Goal: Task Accomplishment & Management: Manage account settings

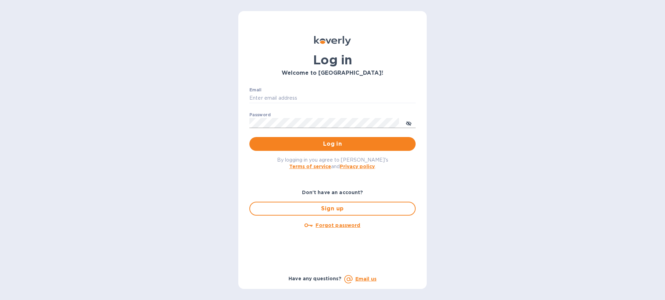
type input "[EMAIL_ADDRESS][DOMAIN_NAME]"
click at [408, 125] on icon "toggle password visibility" at bounding box center [409, 123] width 6 height 3
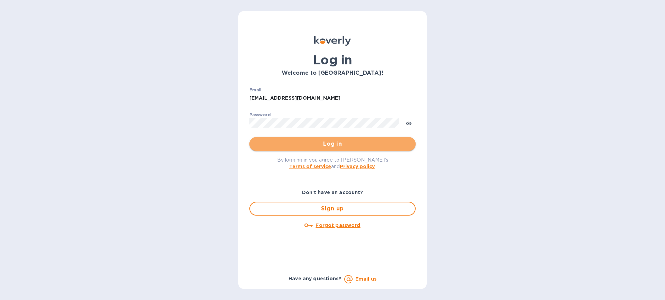
click at [333, 143] on span "Log in" at bounding box center [332, 144] width 155 height 8
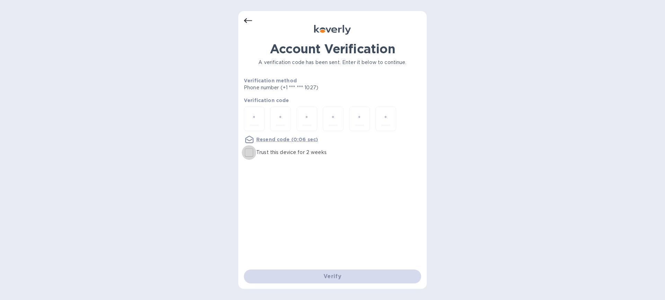
click at [248, 153] on input "Trust this device for 2 weeks" at bounding box center [249, 152] width 15 height 15
checkbox input "true"
click at [258, 115] on input "number" at bounding box center [254, 119] width 9 height 13
type input "8"
type input "0"
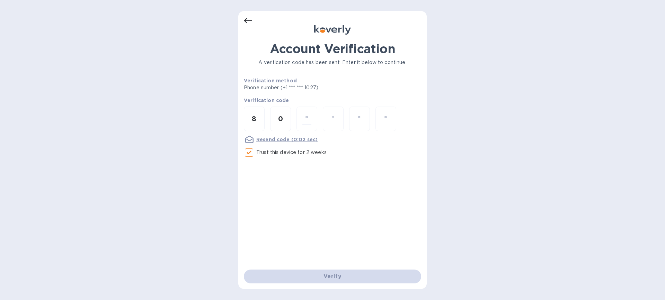
type input "4"
type input "7"
type input "2"
type input "6"
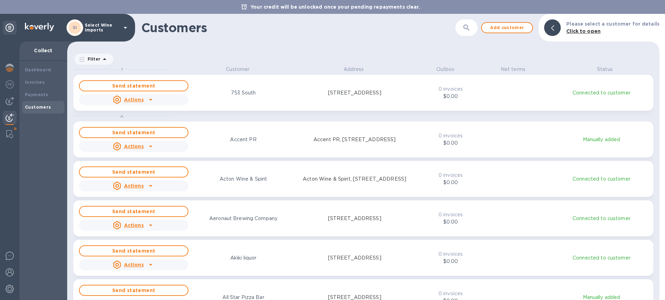
scroll to position [229, 589]
click at [11, 99] on img at bounding box center [10, 101] width 8 height 8
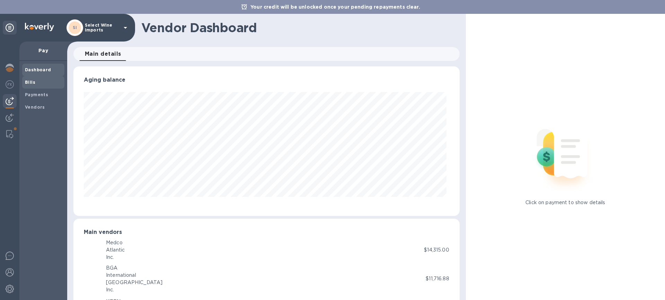
click at [30, 81] on b "Bills" at bounding box center [30, 82] width 10 height 5
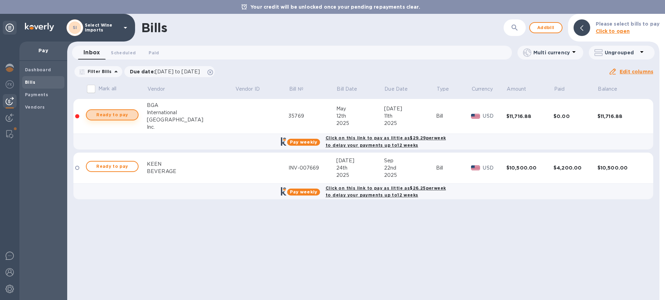
click at [104, 114] on span "Ready to pay" at bounding box center [112, 115] width 40 height 8
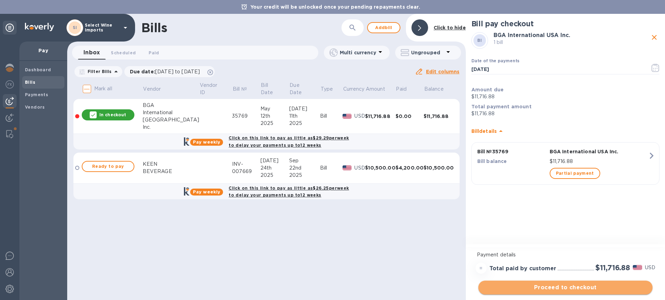
click at [570, 289] on span "Proceed to checkout" at bounding box center [565, 288] width 163 height 8
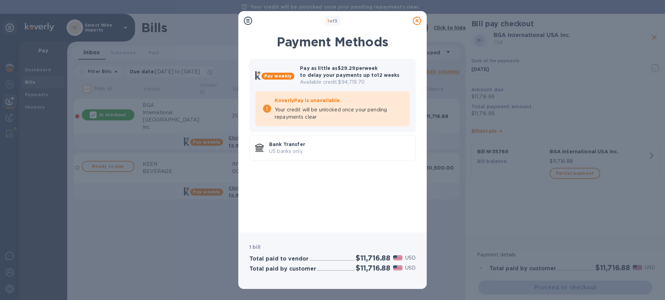
click at [416, 21] on icon at bounding box center [417, 21] width 8 height 8
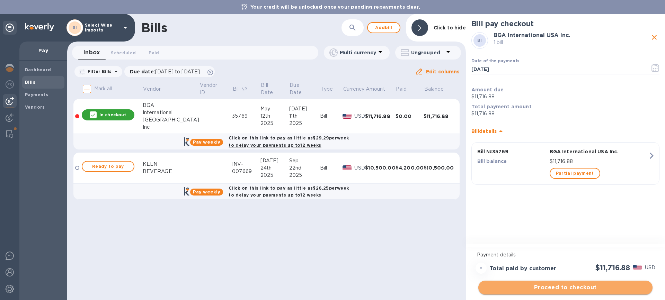
click at [568, 288] on span "Proceed to checkout" at bounding box center [565, 288] width 163 height 8
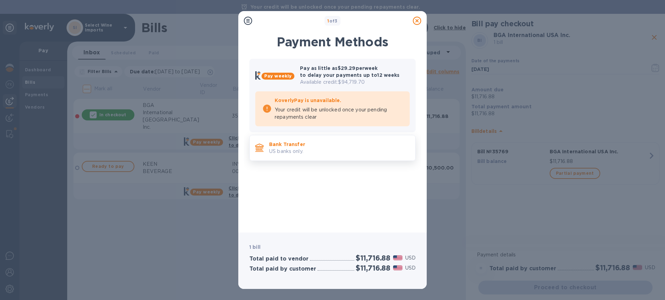
click at [298, 147] on p "Bank Transfer" at bounding box center [339, 144] width 141 height 7
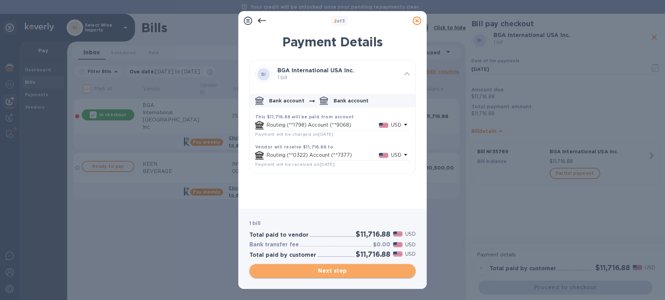
click at [330, 272] on span "Next step" at bounding box center [332, 271] width 155 height 8
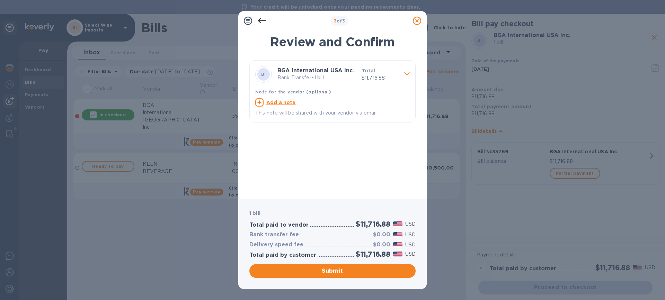
click at [416, 20] on icon at bounding box center [417, 21] width 8 height 8
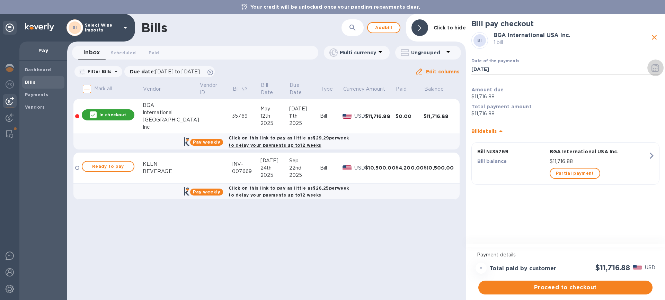
click at [653, 66] on icon "button" at bounding box center [655, 68] width 8 height 8
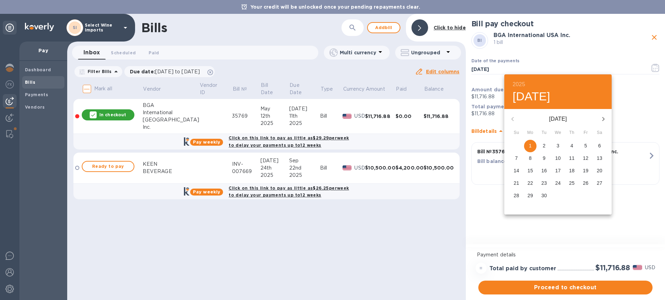
click at [546, 145] on span "2" at bounding box center [544, 145] width 12 height 7
type input "[DATE]"
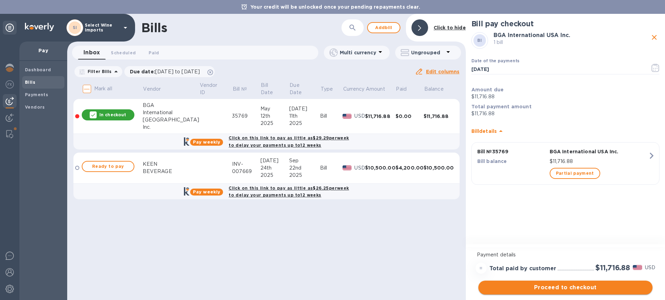
click at [563, 288] on span "Proceed to checkout" at bounding box center [565, 288] width 163 height 8
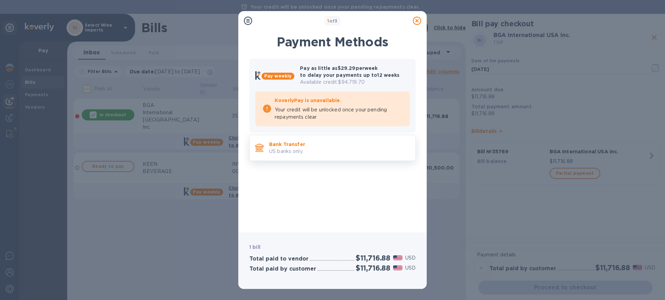
click at [299, 144] on p "Bank Transfer" at bounding box center [339, 144] width 141 height 7
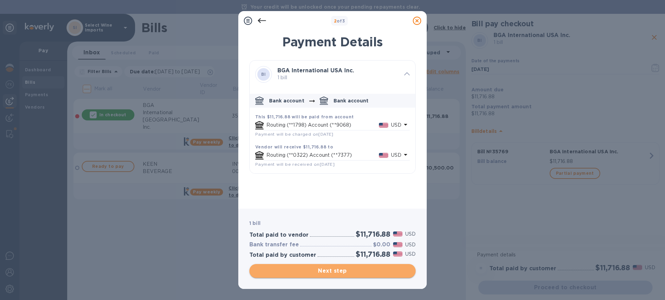
click at [333, 270] on span "Next step" at bounding box center [332, 271] width 155 height 8
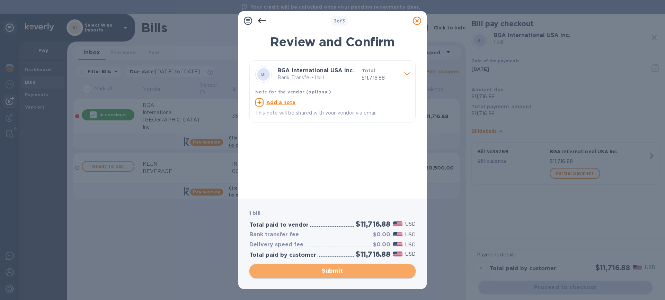
click at [332, 272] on span "Submit" at bounding box center [332, 271] width 155 height 8
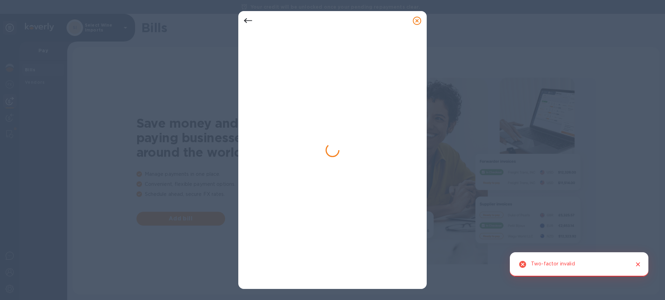
click at [417, 19] on icon at bounding box center [417, 21] width 8 height 8
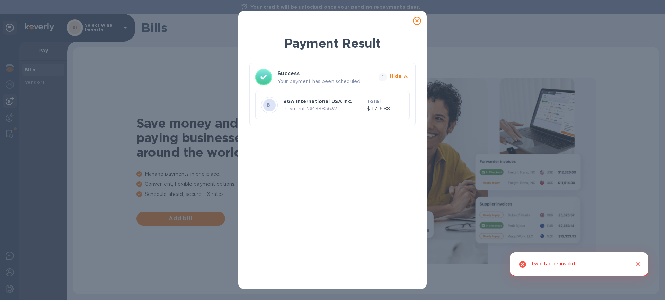
click at [294, 102] on p "BGA International USA Inc." at bounding box center [323, 101] width 81 height 7
click at [417, 20] on icon at bounding box center [417, 21] width 8 height 8
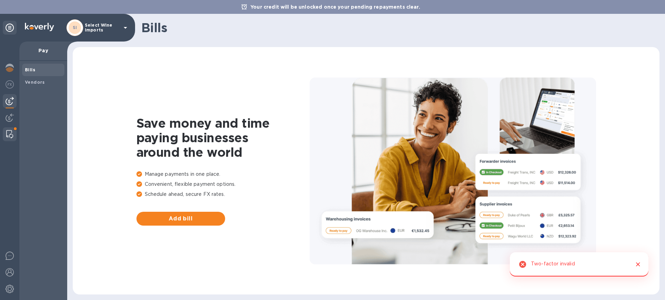
click at [11, 132] on img at bounding box center [9, 134] width 7 height 8
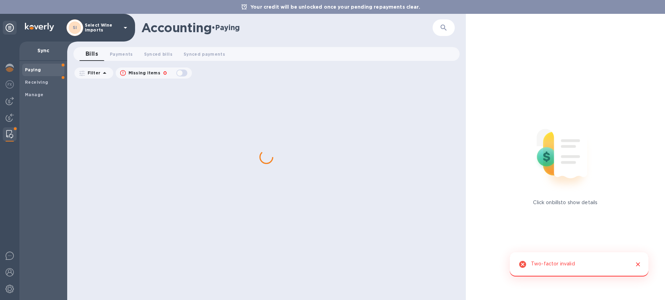
click at [38, 69] on b "Paying" at bounding box center [33, 69] width 16 height 5
click at [120, 52] on span "Payments 0" at bounding box center [121, 54] width 23 height 7
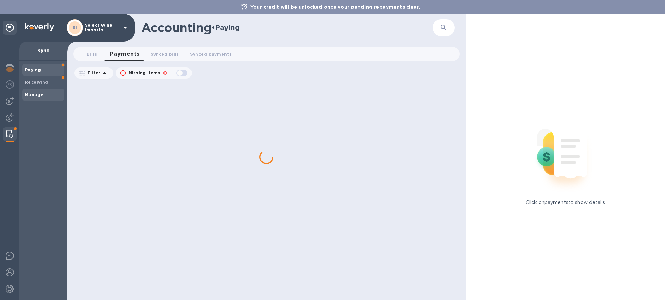
click at [34, 91] on div "Manage" at bounding box center [43, 95] width 42 height 12
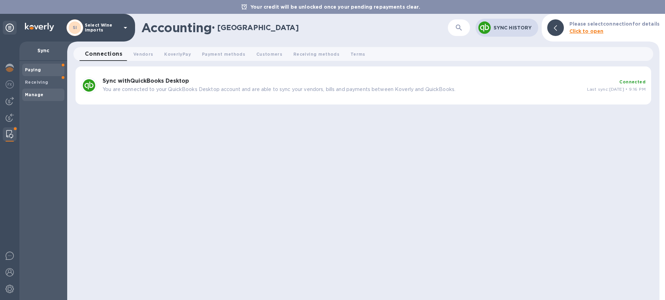
click at [36, 67] on b "Paying" at bounding box center [33, 69] width 16 height 5
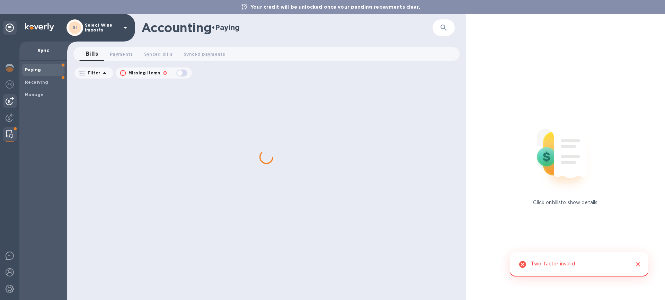
click at [9, 100] on img at bounding box center [10, 101] width 8 height 8
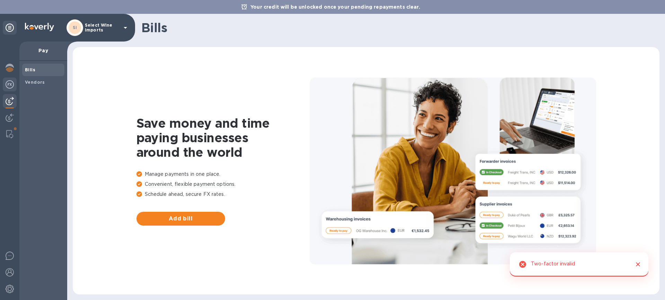
click at [9, 84] on img at bounding box center [10, 84] width 8 height 8
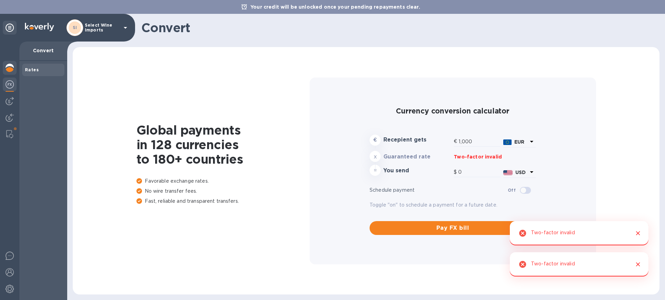
click at [11, 70] on img at bounding box center [10, 68] width 8 height 8
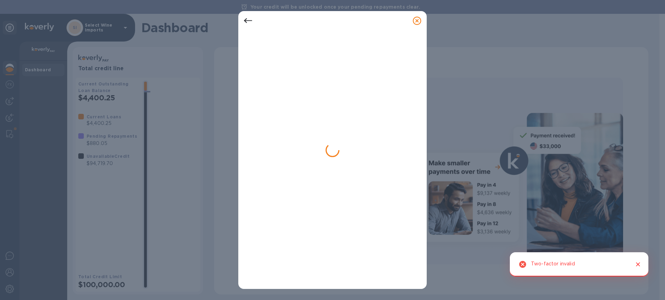
click at [639, 267] on icon "Close" at bounding box center [637, 264] width 7 height 7
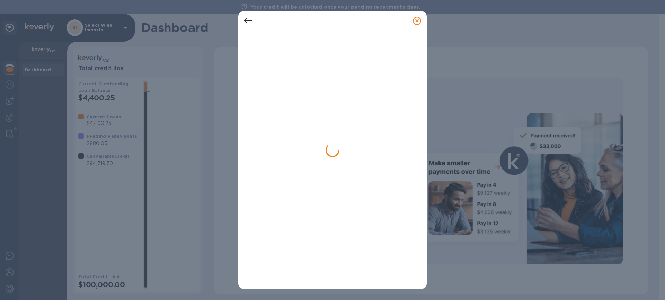
click at [416, 21] on icon at bounding box center [417, 21] width 8 height 8
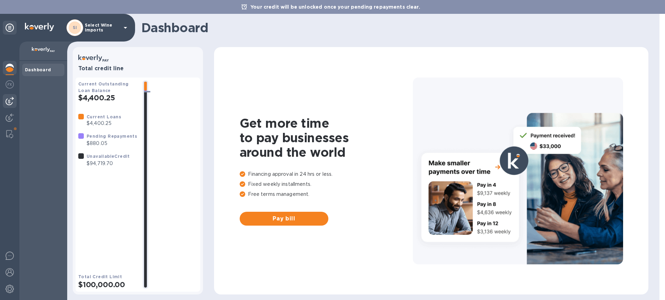
click at [12, 97] on img at bounding box center [10, 101] width 8 height 8
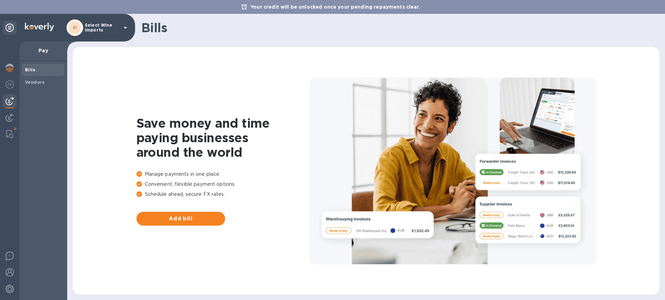
click at [30, 68] on b "Bills" at bounding box center [30, 69] width 10 height 5
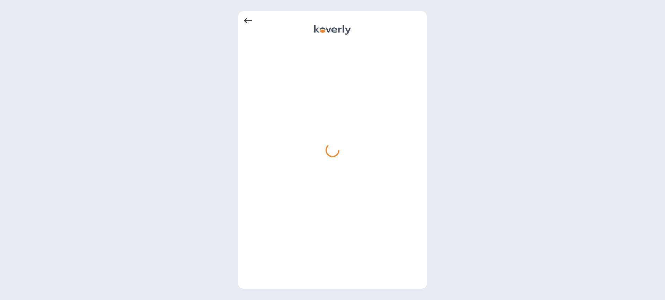
click at [248, 20] on icon at bounding box center [248, 21] width 8 height 8
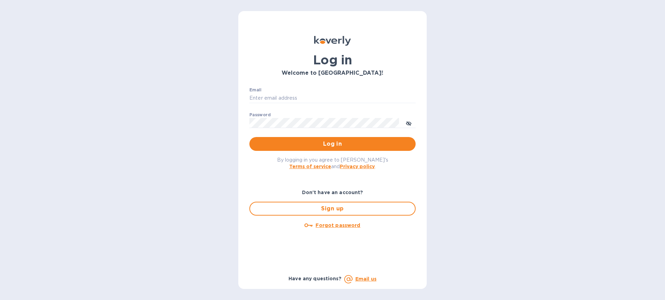
type input "[EMAIL_ADDRESS][DOMAIN_NAME]"
click at [332, 146] on span "Log in" at bounding box center [332, 144] width 155 height 8
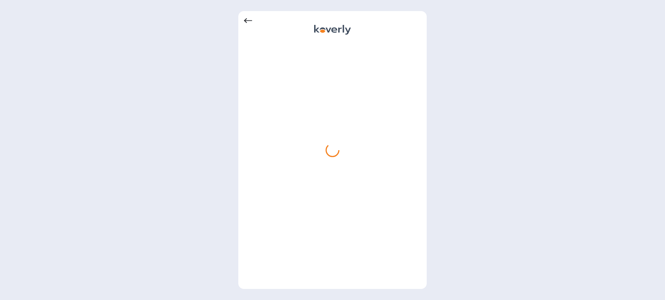
click at [246, 20] on icon at bounding box center [248, 21] width 8 height 8
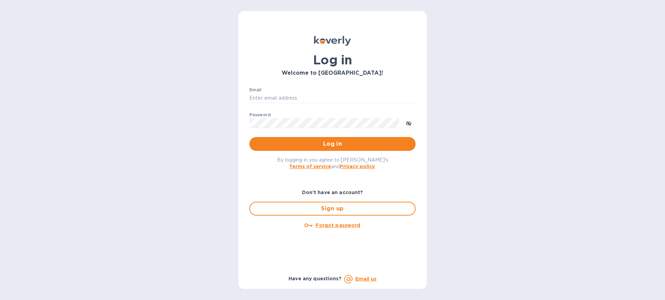
type input "aostrov@selwine.com"
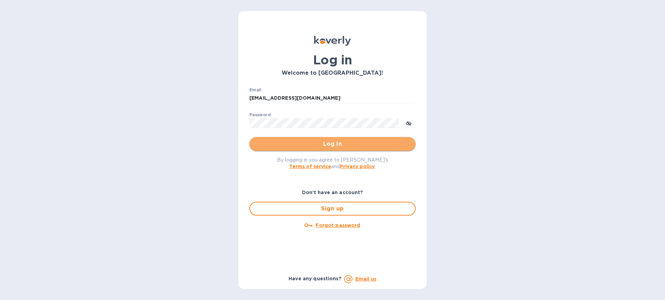
click at [332, 146] on span "Log in" at bounding box center [332, 144] width 155 height 8
